Goal: Information Seeking & Learning: Learn about a topic

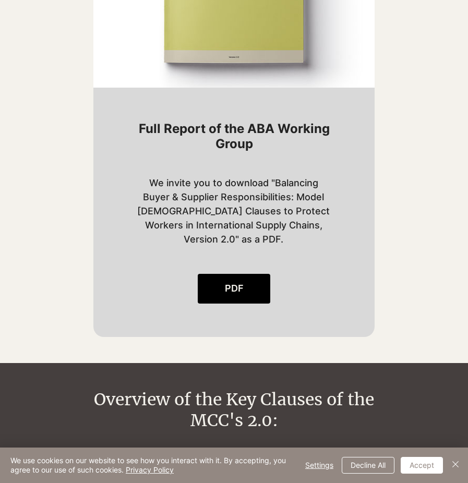
scroll to position [1408, 0]
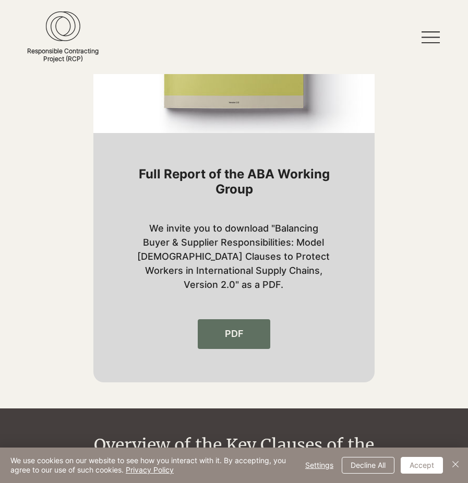
click at [237, 326] on link "PDF" at bounding box center [234, 334] width 72 height 30
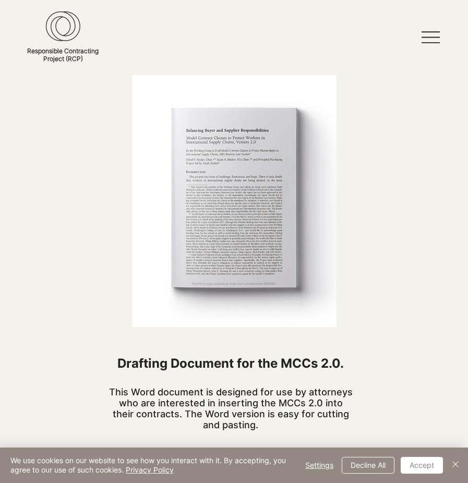
scroll to position [678, 0]
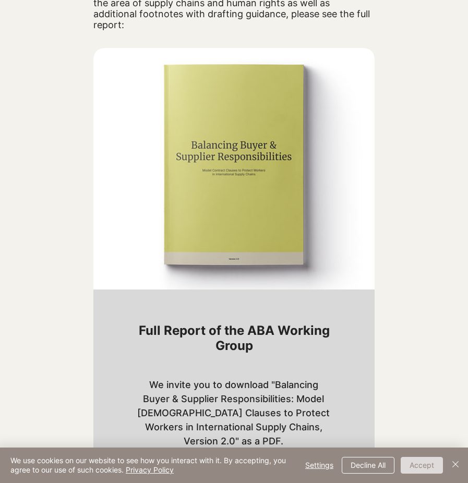
click at [425, 463] on button "Accept" at bounding box center [421, 465] width 42 height 17
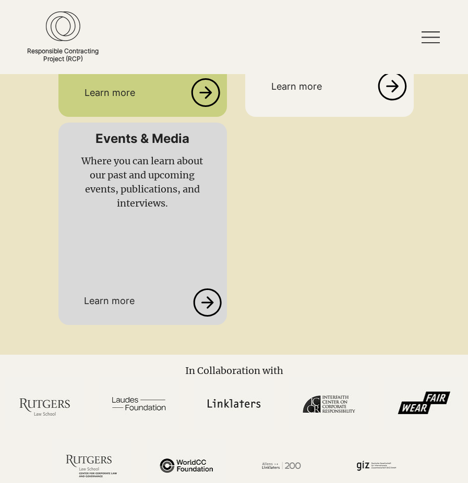
scroll to position [2693, 0]
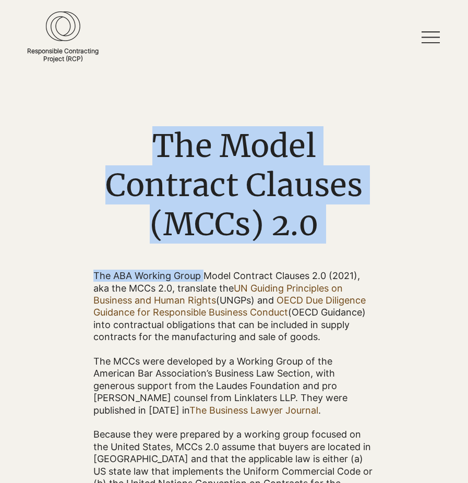
drag, startPoint x: 89, startPoint y: 277, endPoint x: 203, endPoint y: 272, distance: 114.3
click at [203, 272] on div "The Model Contract Clauses (MCCs) 2.0 The ABA Working Group Model Contract Clau…" at bounding box center [234, 429] width 468 height 607
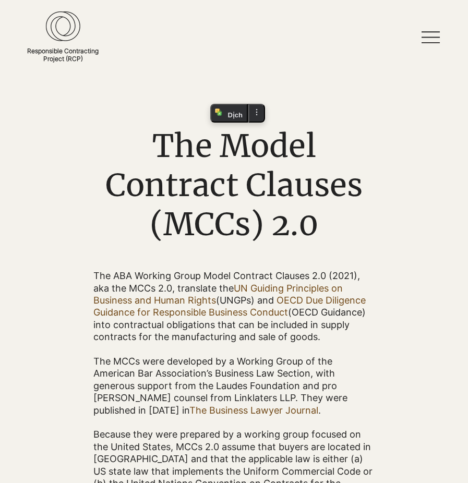
click at [277, 295] on p "The ABA Working Group Model Contract Clauses 2.0 (2021), aka the MCCs 2.0, tran…" at bounding box center [233, 306] width 280 height 73
drag, startPoint x: 269, startPoint y: 274, endPoint x: 278, endPoint y: 275, distance: 8.9
click at [269, 274] on span "The ABA Working Group Model Contract Clauses 2.0 (2021), aka the MCCs 2.0, tran…" at bounding box center [229, 306] width 272 height 72
drag, startPoint x: 272, startPoint y: 277, endPoint x: 180, endPoint y: 278, distance: 91.8
click at [180, 278] on span "The ABA Working Group Model Contract Clauses 2.0 (2021), aka the MCCs 2.0, tran…" at bounding box center [229, 306] width 272 height 72
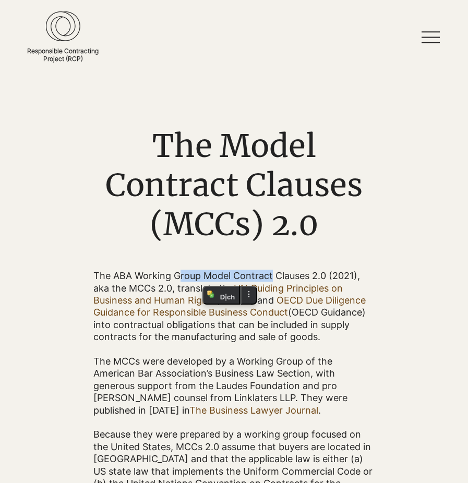
click at [188, 308] on link "OECD Due Diligence Guidance for Responsible Business Conduct" at bounding box center [229, 306] width 272 height 23
click at [268, 344] on p "​" at bounding box center [233, 349] width 280 height 12
drag, startPoint x: 93, startPoint y: 276, endPoint x: 226, endPoint y: 269, distance: 133.7
click at [226, 269] on div "The Model Contract Clauses (MCCs) 2.0 The ABA Working Group Model Contract Clau…" at bounding box center [234, 429] width 468 height 607
click at [152, 298] on link "UN Guiding Principles on Business and Human Rights" at bounding box center [217, 294] width 249 height 23
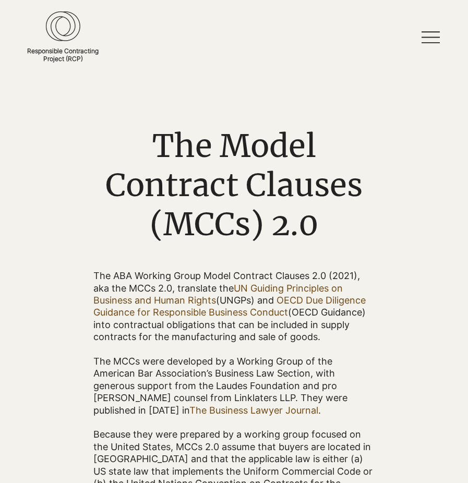
click at [94, 265] on div "main content" at bounding box center [233, 429] width 280 height 607
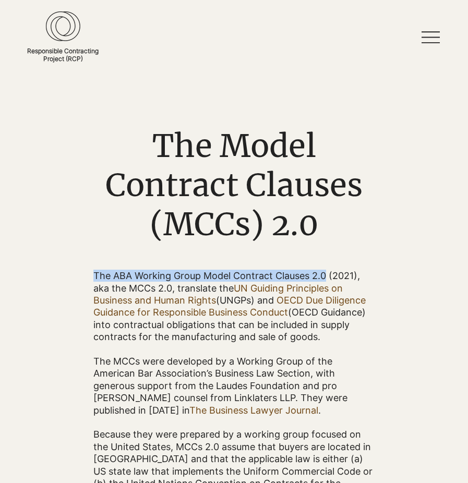
drag, startPoint x: 95, startPoint y: 275, endPoint x: 326, endPoint y: 278, distance: 231.0
click at [326, 278] on span "The ABA Working Group Model Contract Clauses 2.0 (2021), aka the MCCs 2.0, tran…" at bounding box center [229, 306] width 272 height 72
copy span "The ABA Working Group Model Contract Clauses 2.0"
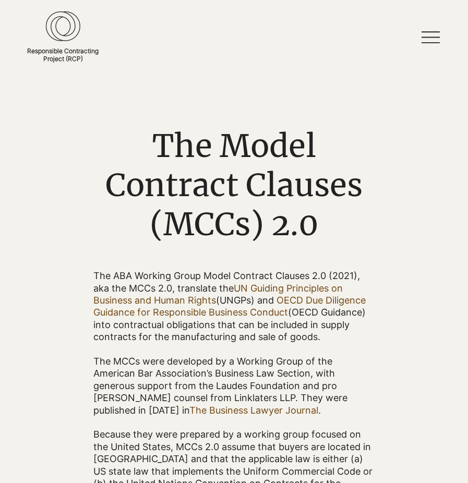
click at [400, 185] on div "main content" at bounding box center [234, 429] width 468 height 607
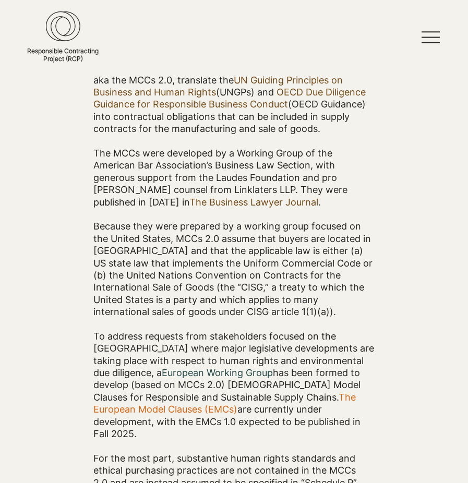
scroll to position [209, 0]
